Goal: Task Accomplishment & Management: Use online tool/utility

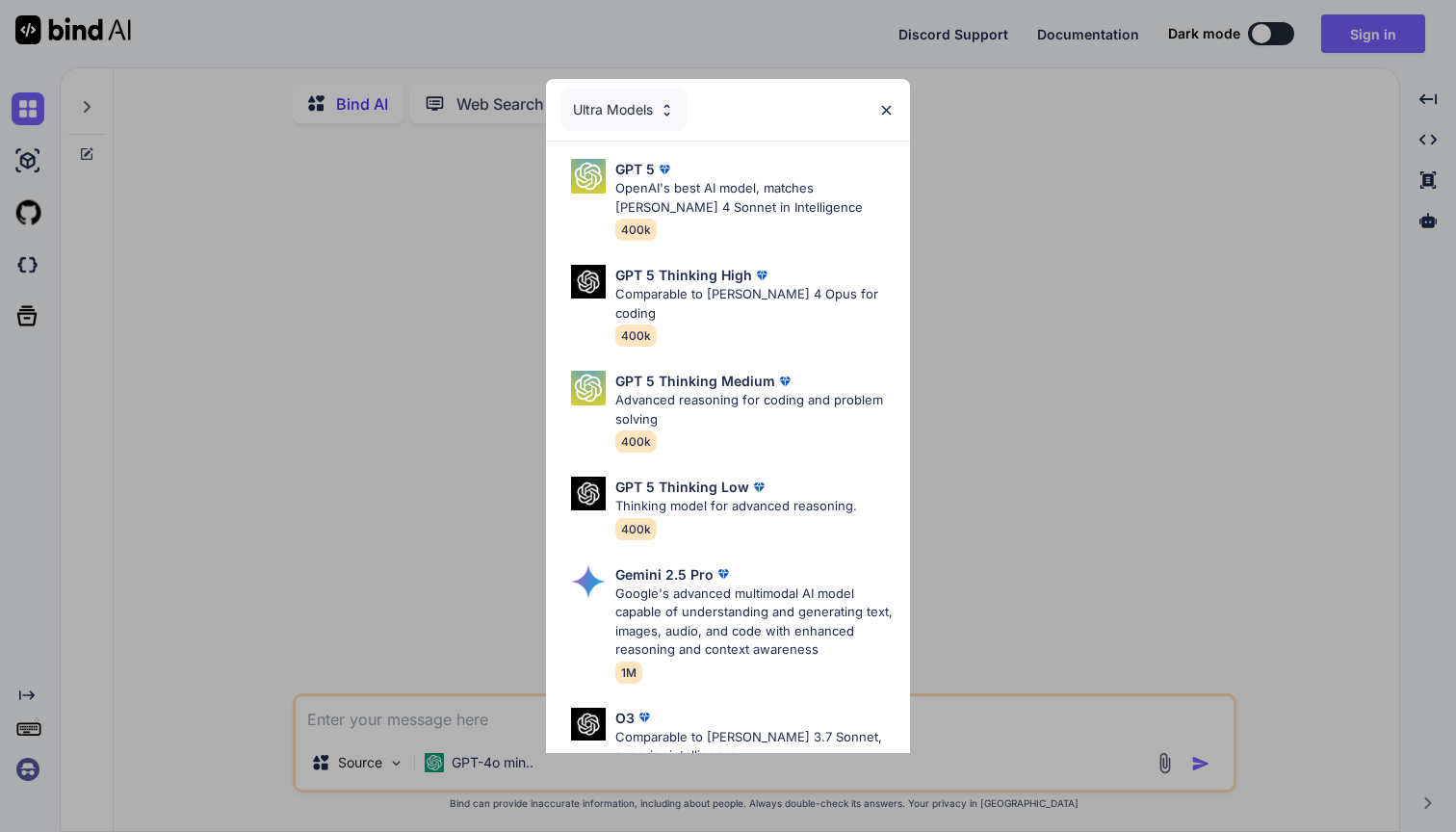
type textarea "x"
click at [882, 116] on img at bounding box center [886, 110] width 16 height 16
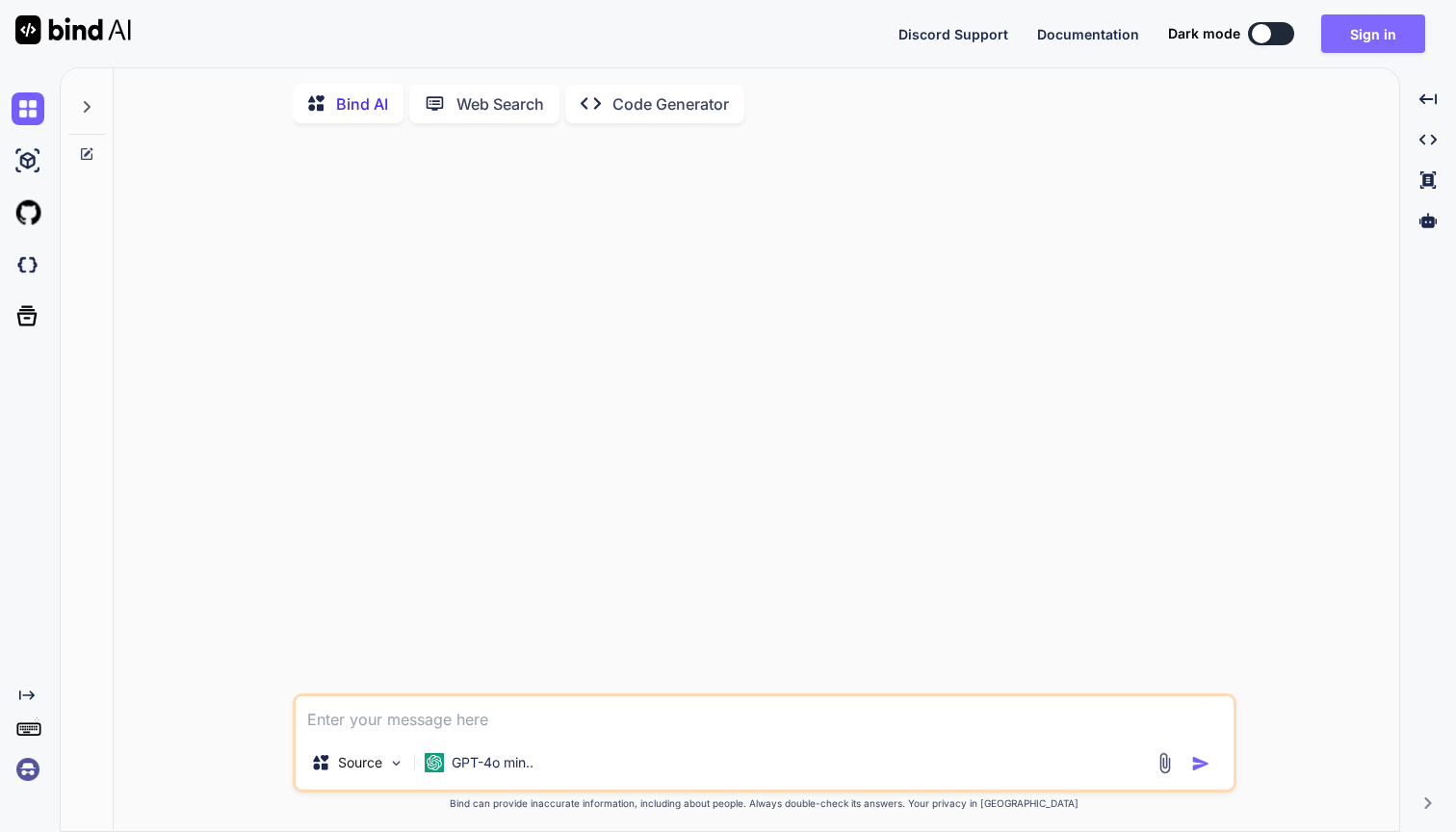
click at [1354, 50] on button "Sign in" at bounding box center [1373, 34] width 104 height 39
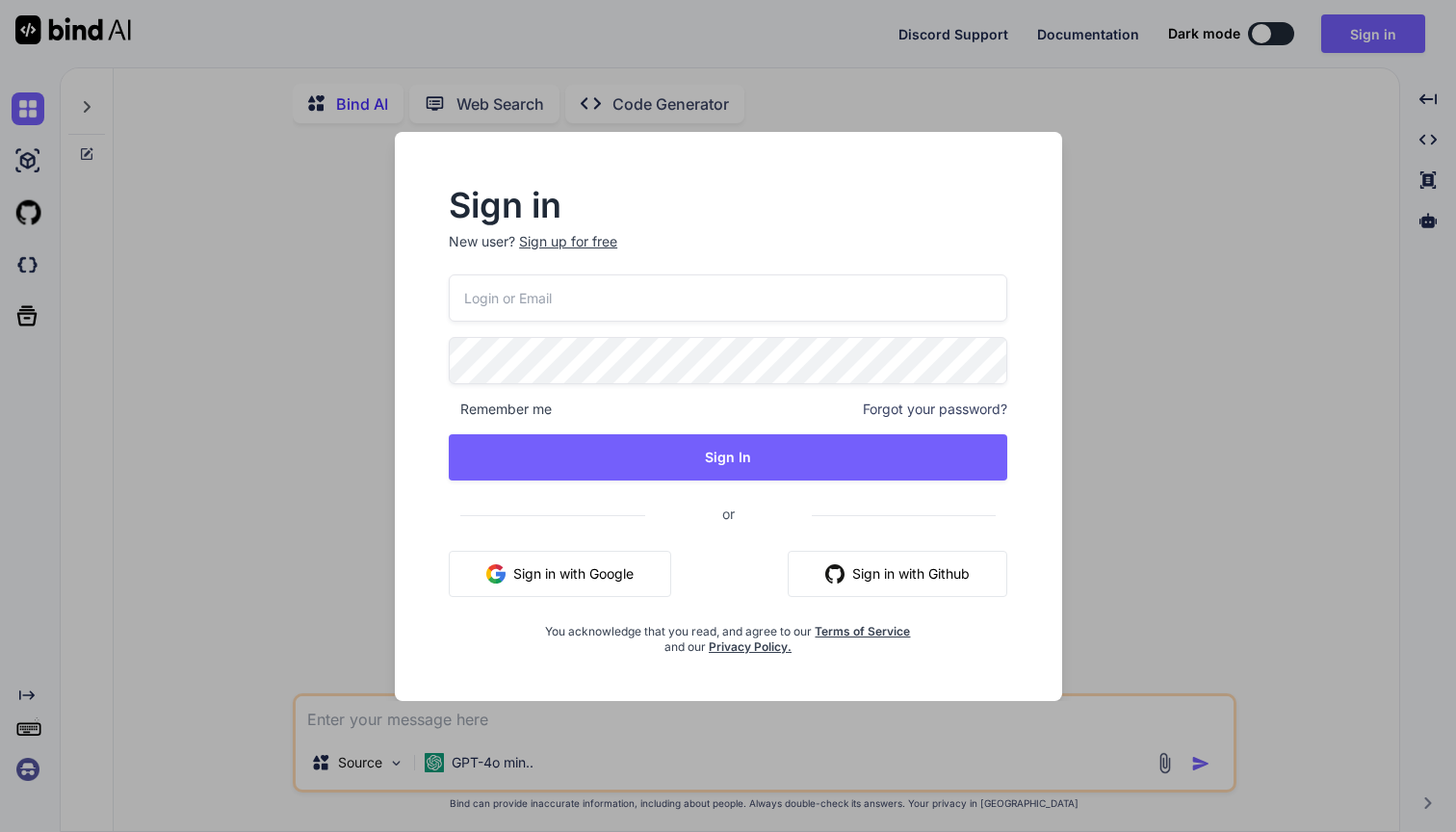
click at [927, 282] on input "email" at bounding box center [728, 297] width 559 height 47
type input "[PERSON_NAME][EMAIL_ADDRESS][DOMAIN_NAME]"
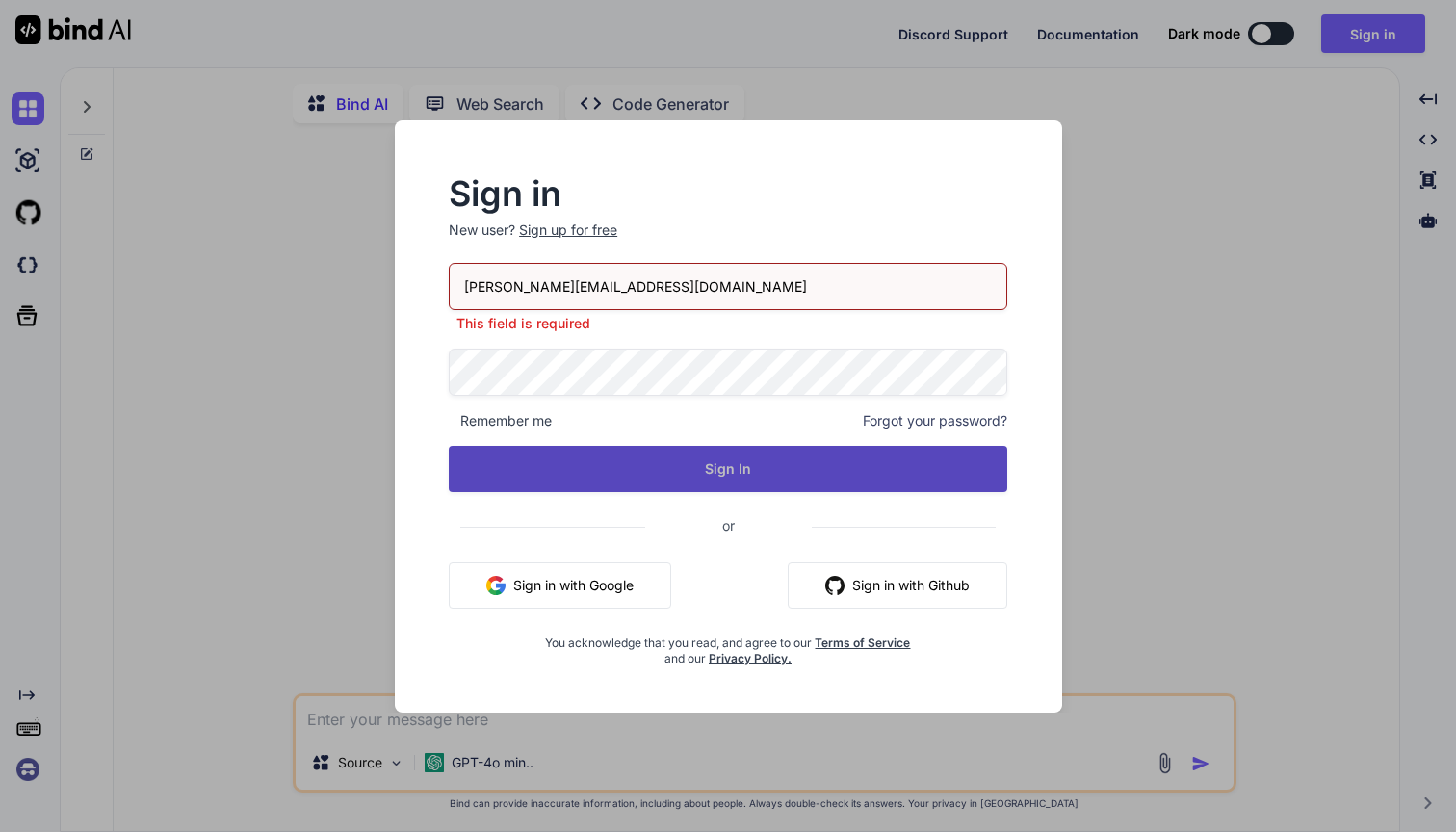
click at [732, 473] on button "Sign In" at bounding box center [728, 469] width 559 height 46
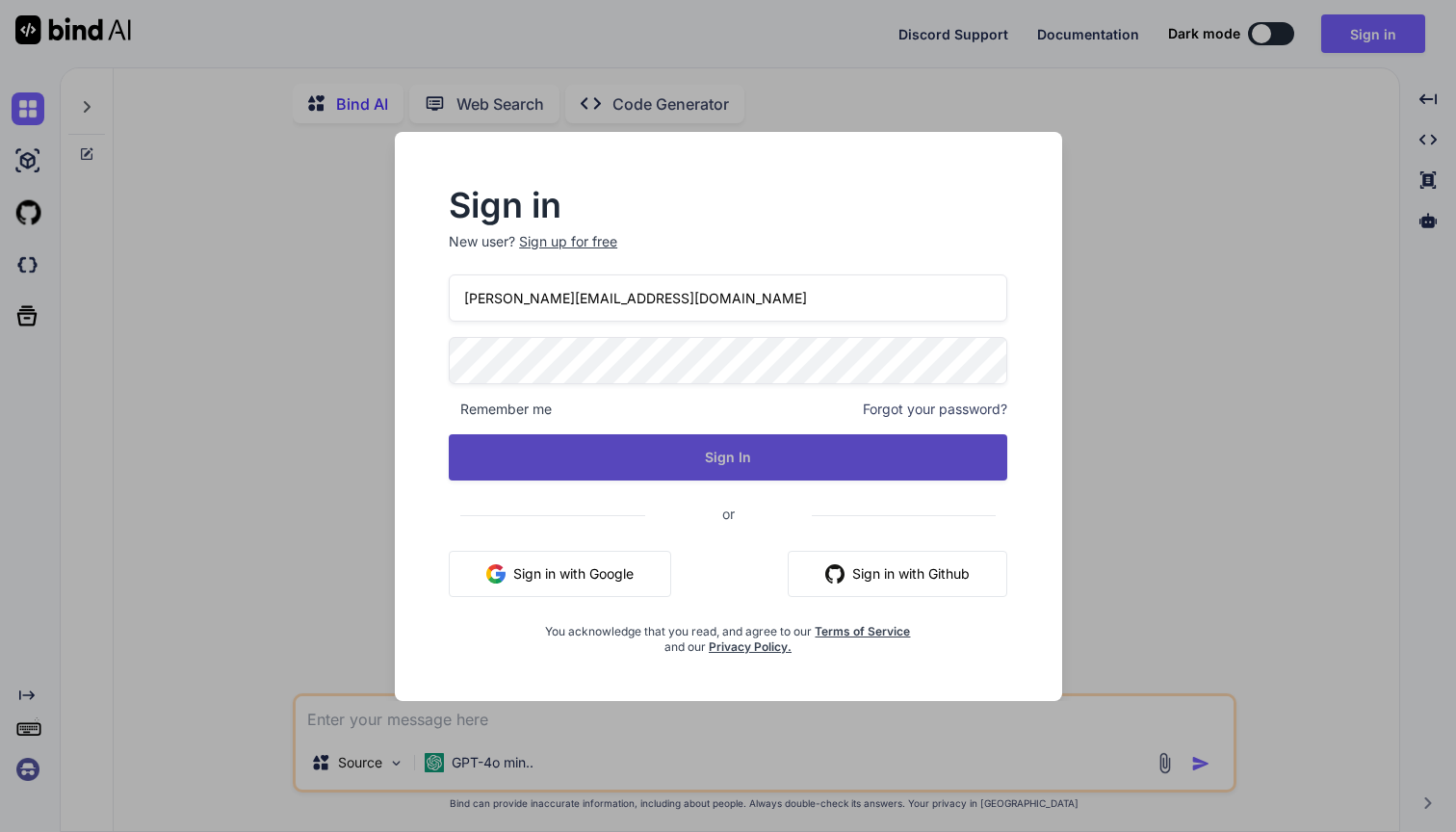
click at [557, 463] on button "Sign In" at bounding box center [728, 457] width 559 height 46
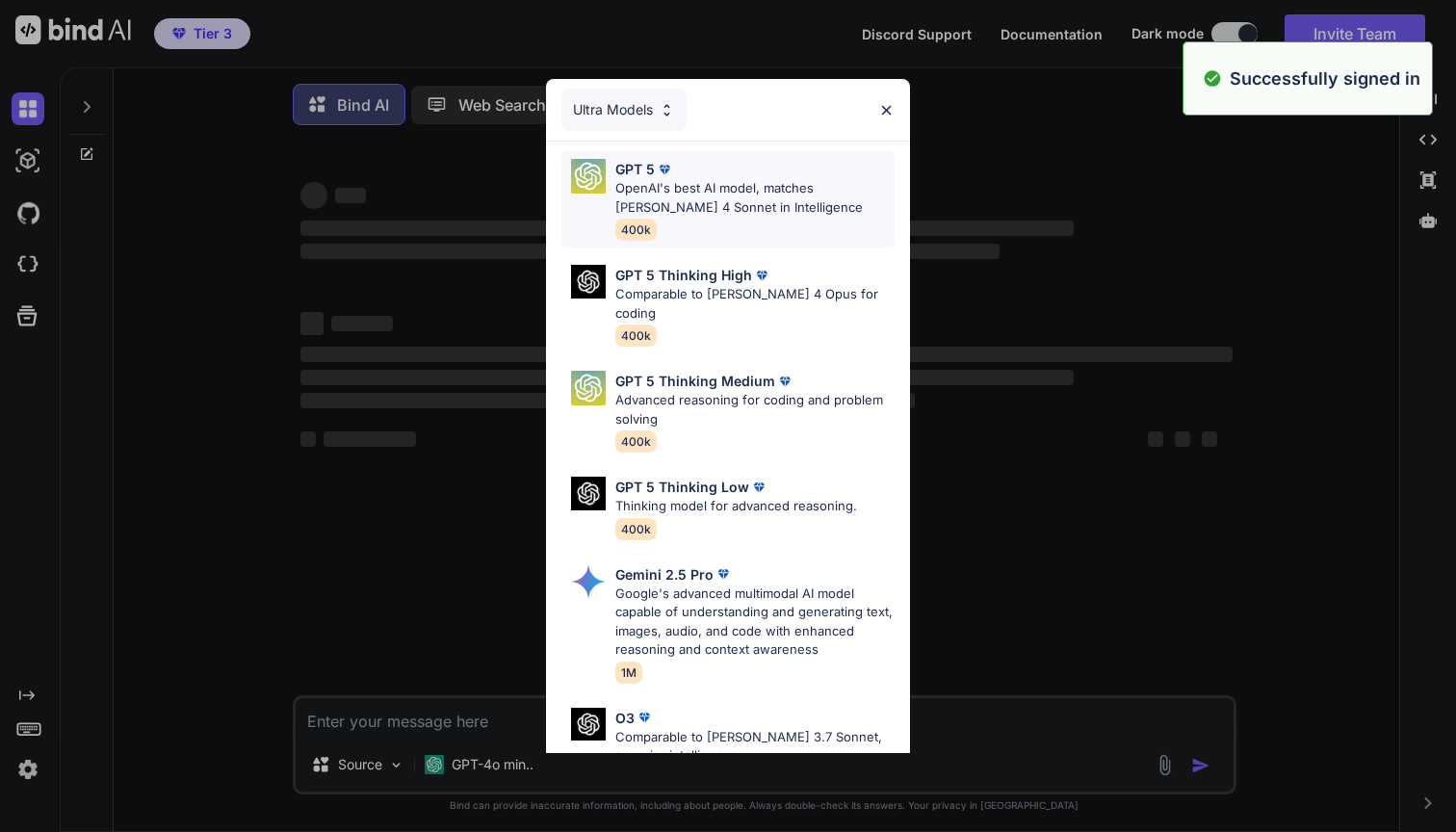
type textarea "x"
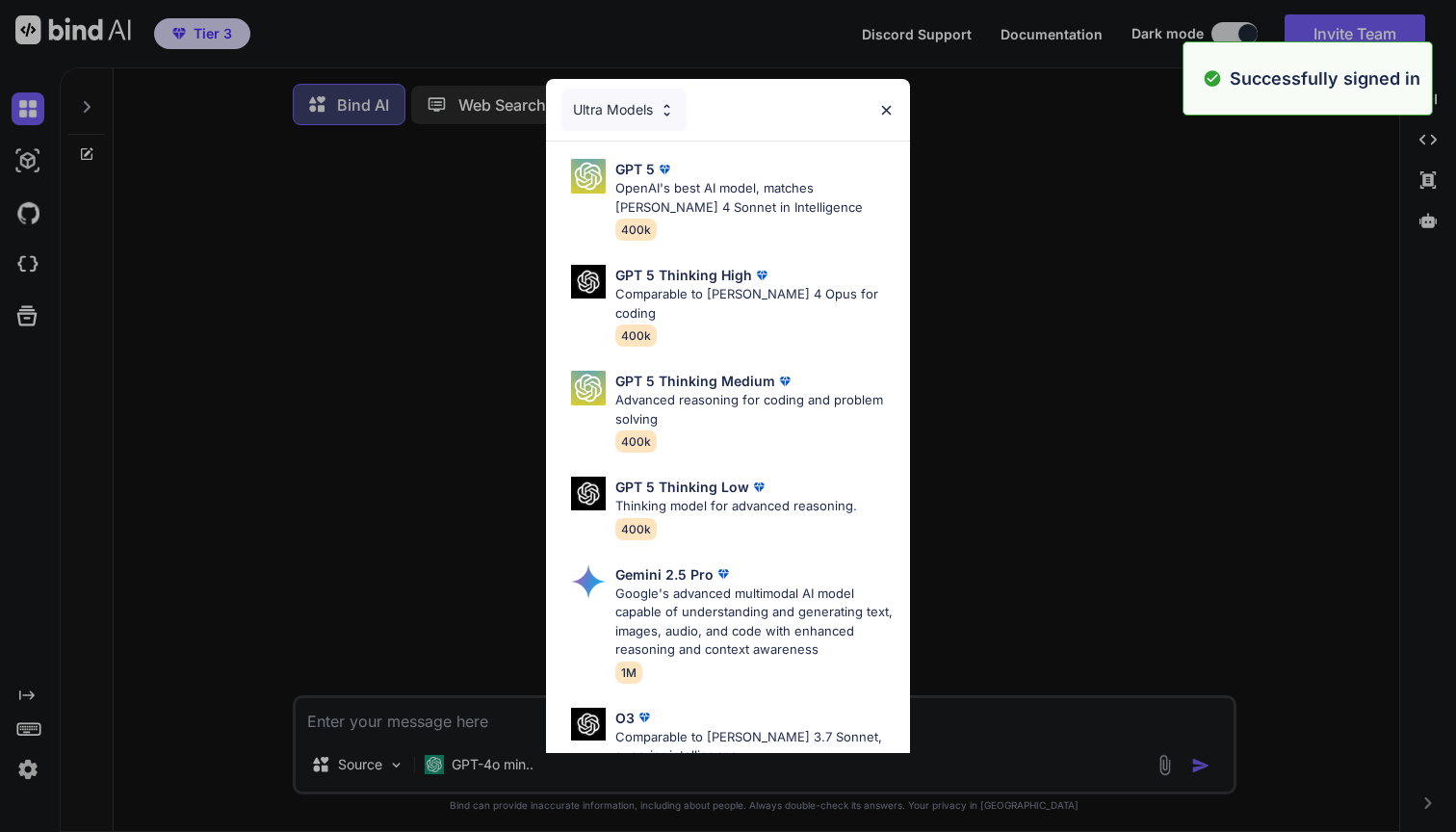
click at [890, 117] on img at bounding box center [886, 110] width 16 height 16
